Goal: Transaction & Acquisition: Obtain resource

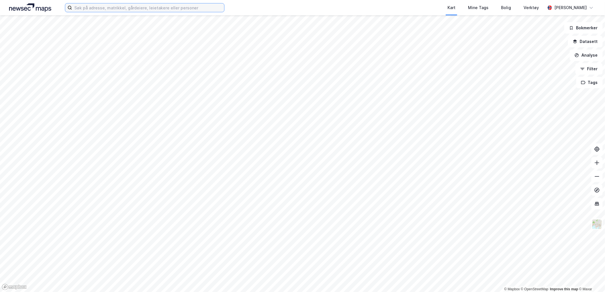
click at [155, 7] on input at bounding box center [148, 7] width 152 height 9
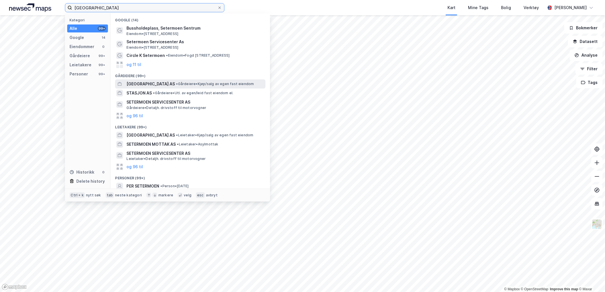
type input "[GEOGRAPHIC_DATA]"
click at [175, 83] on span "[GEOGRAPHIC_DATA] AS" at bounding box center [151, 84] width 48 height 7
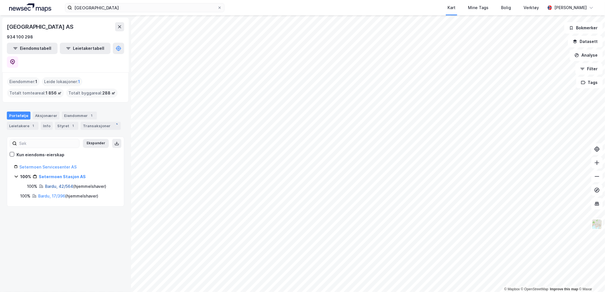
click at [53, 184] on link "Bardu, 42/564" at bounding box center [59, 186] width 28 height 5
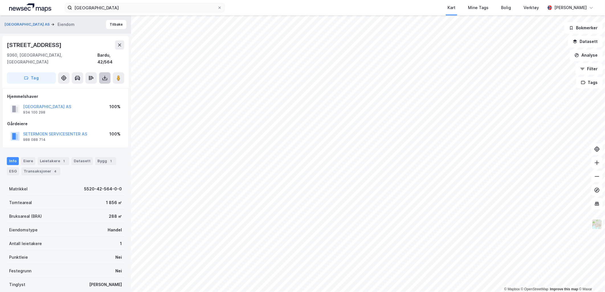
click at [103, 78] on icon at bounding box center [105, 79] width 5 height 2
click at [91, 87] on div "Last ned grunnbok" at bounding box center [76, 89] width 33 height 5
